Goal: Task Accomplishment & Management: Manage account settings

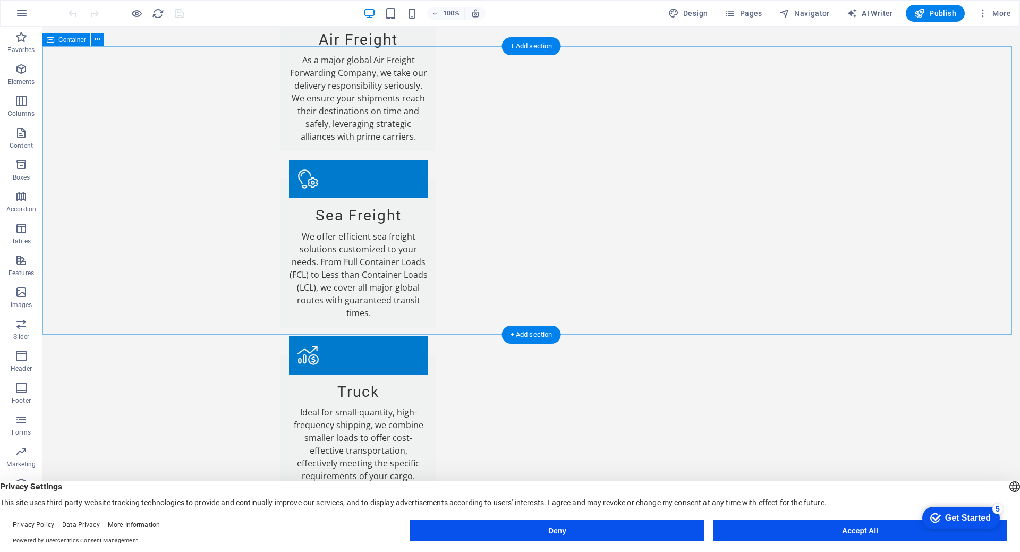
scroll to position [1421, 0]
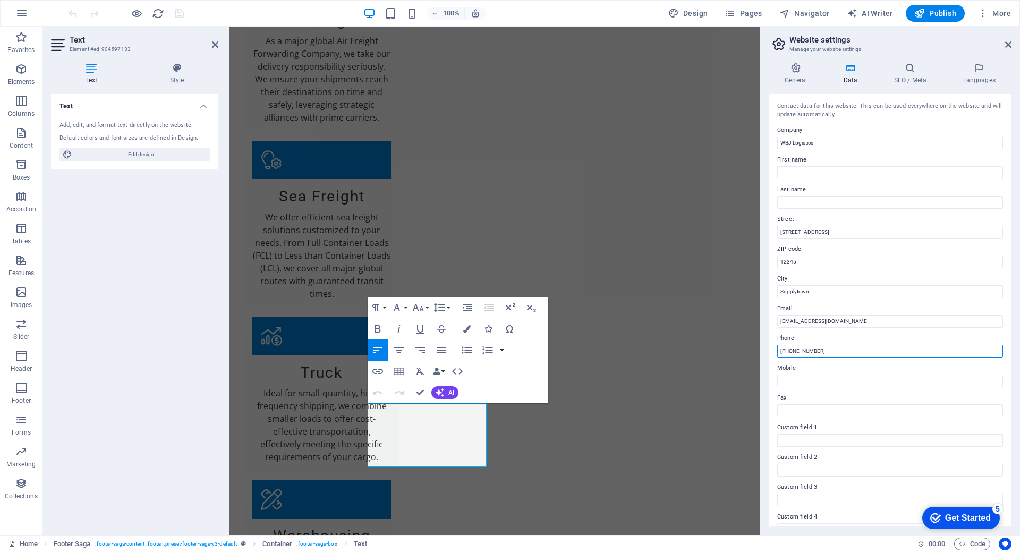
click at [878, 345] on input "[PHONE_NUMBER]" at bounding box center [890, 351] width 226 height 13
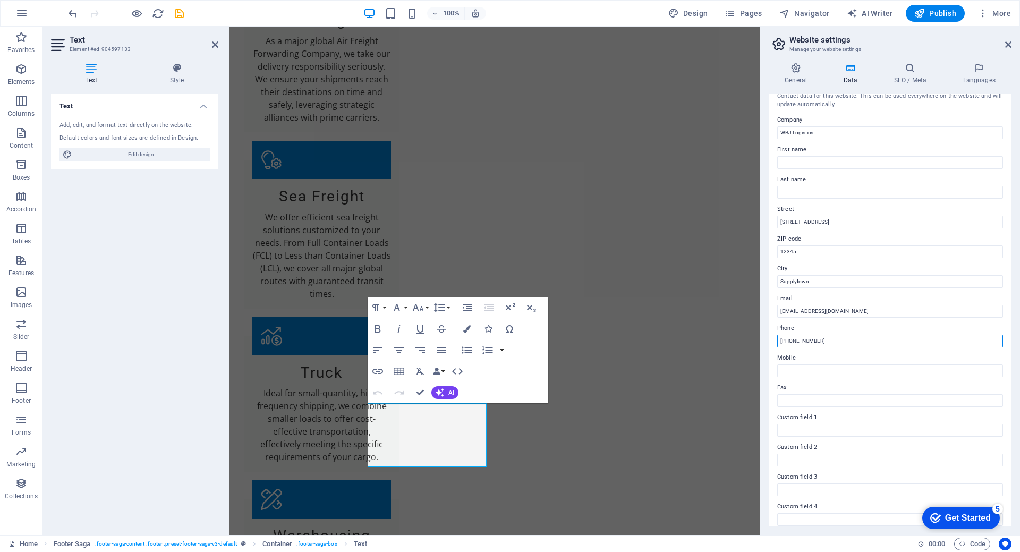
scroll to position [0, 0]
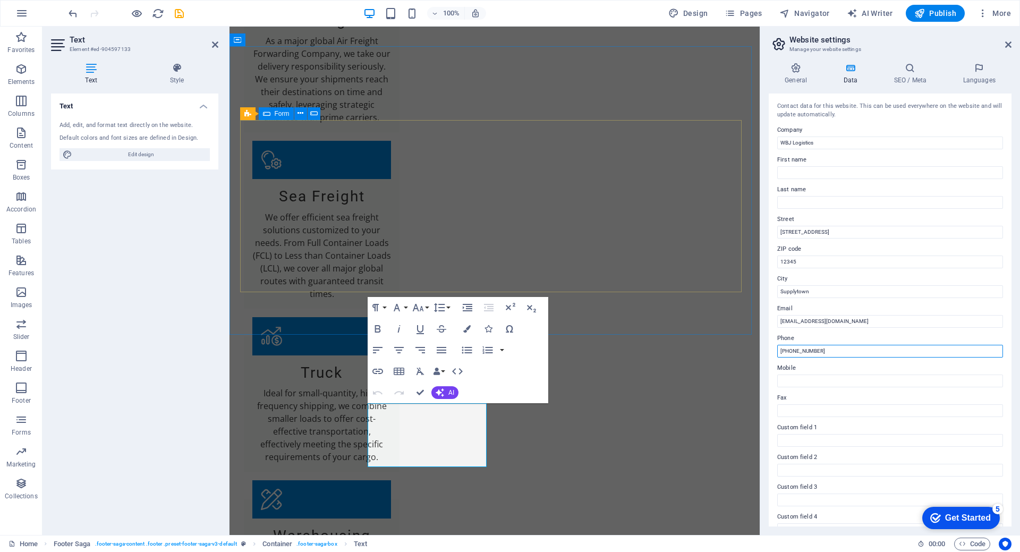
type input "[PHONE_NUMBER]"
